Goal: Information Seeking & Learning: Learn about a topic

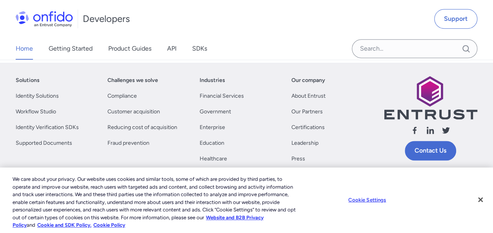
scroll to position [457, 0]
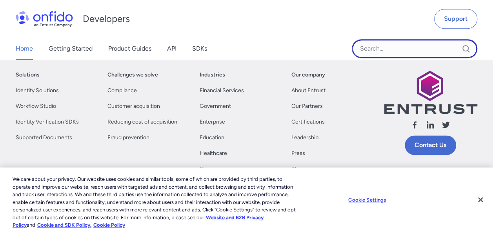
click at [374, 49] on input "Onfido search input field" at bounding box center [414, 48] width 125 height 19
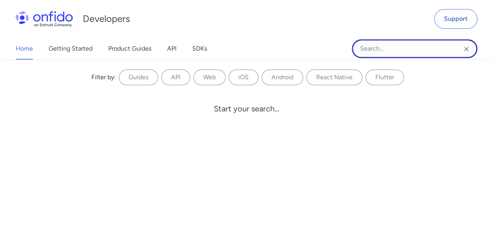
click at [374, 49] on input "Onfido search input field" at bounding box center [414, 48] width 125 height 19
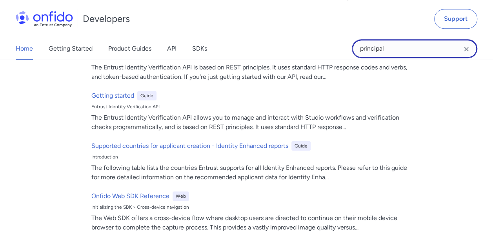
scroll to position [78, 0]
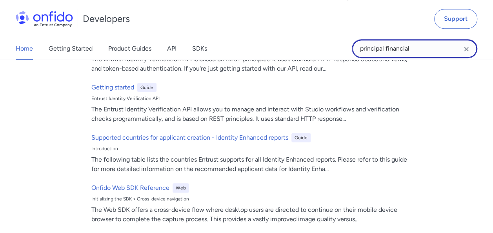
type input "principal financial"
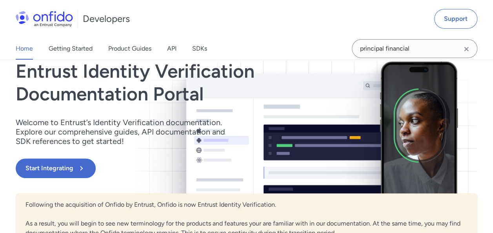
scroll to position [57, 0]
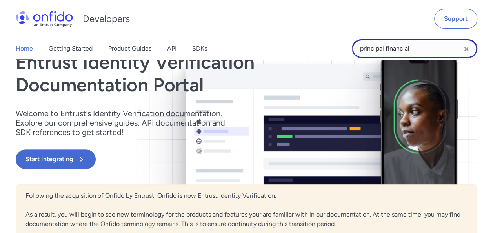
click at [425, 53] on input "principal financial" at bounding box center [414, 48] width 125 height 19
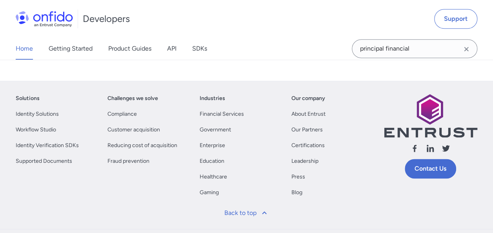
scroll to position [432, 0]
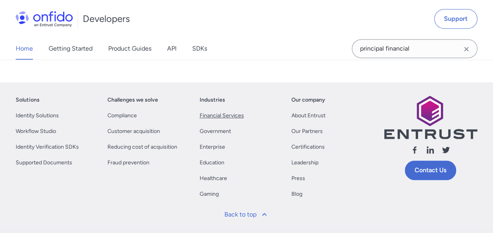
click at [213, 114] on link "Financial Services" at bounding box center [222, 115] width 44 height 9
